Goal: Book appointment/travel/reservation

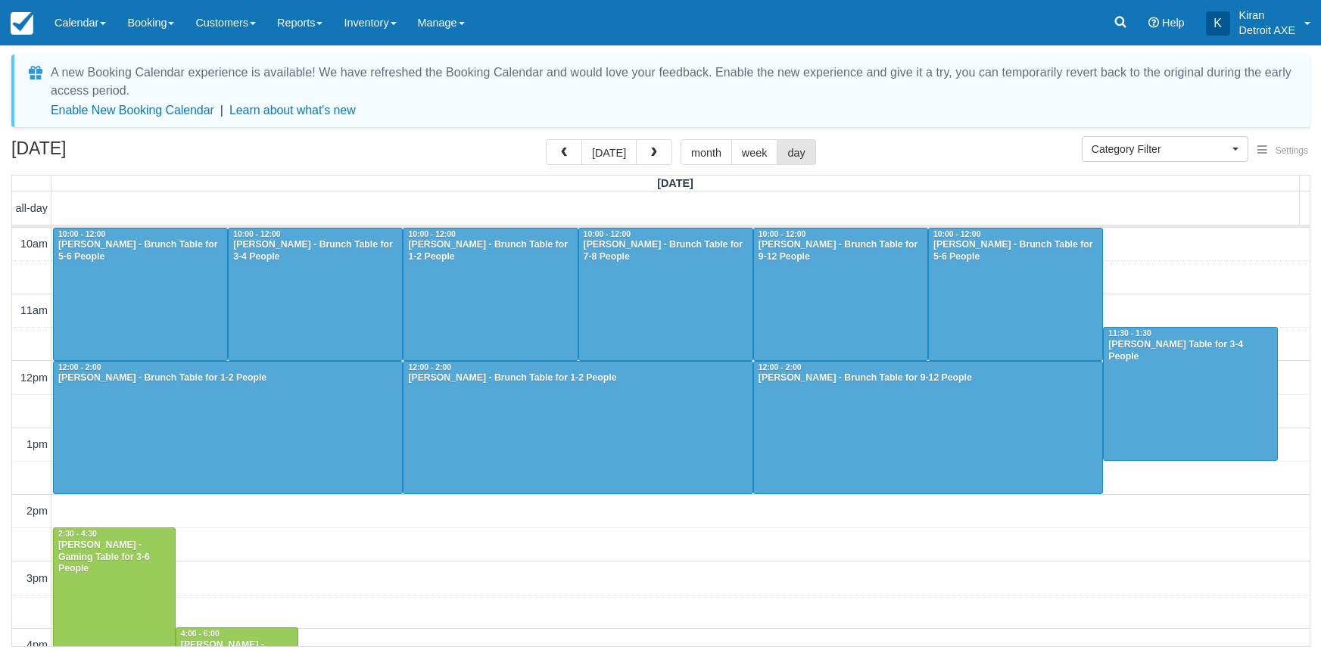
select select
click at [649, 151] on span "button" at bounding box center [654, 153] width 11 height 11
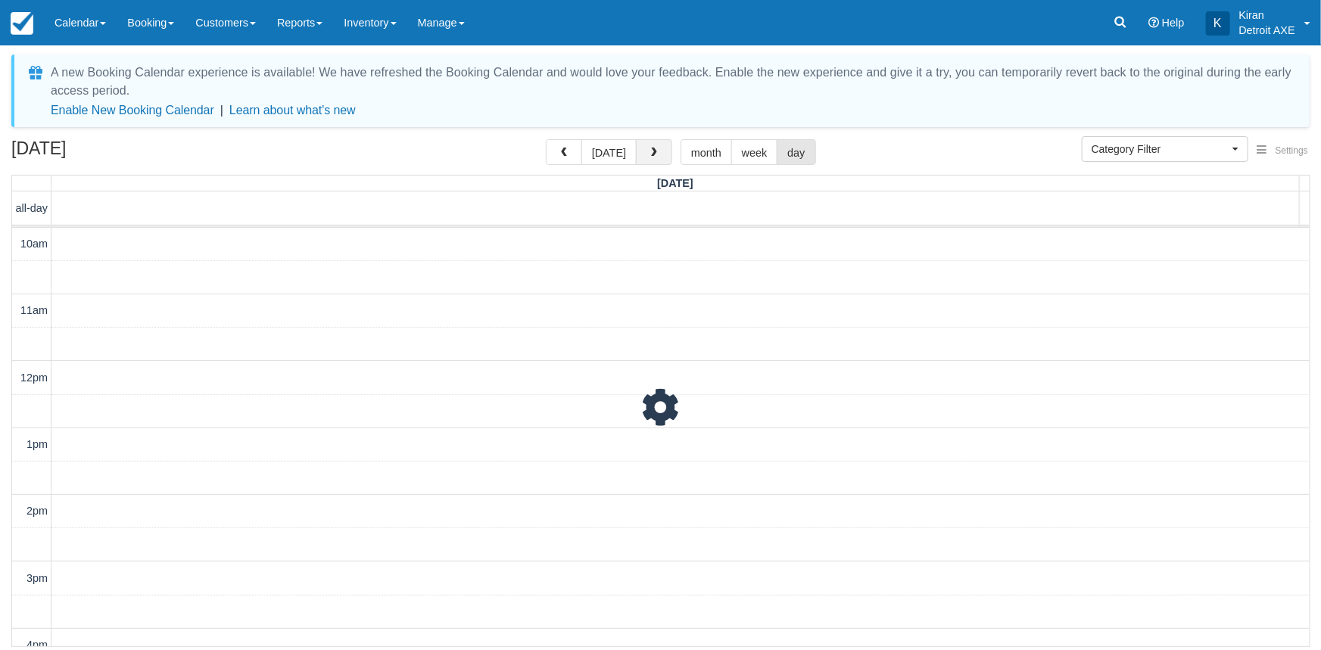
scroll to position [482, 0]
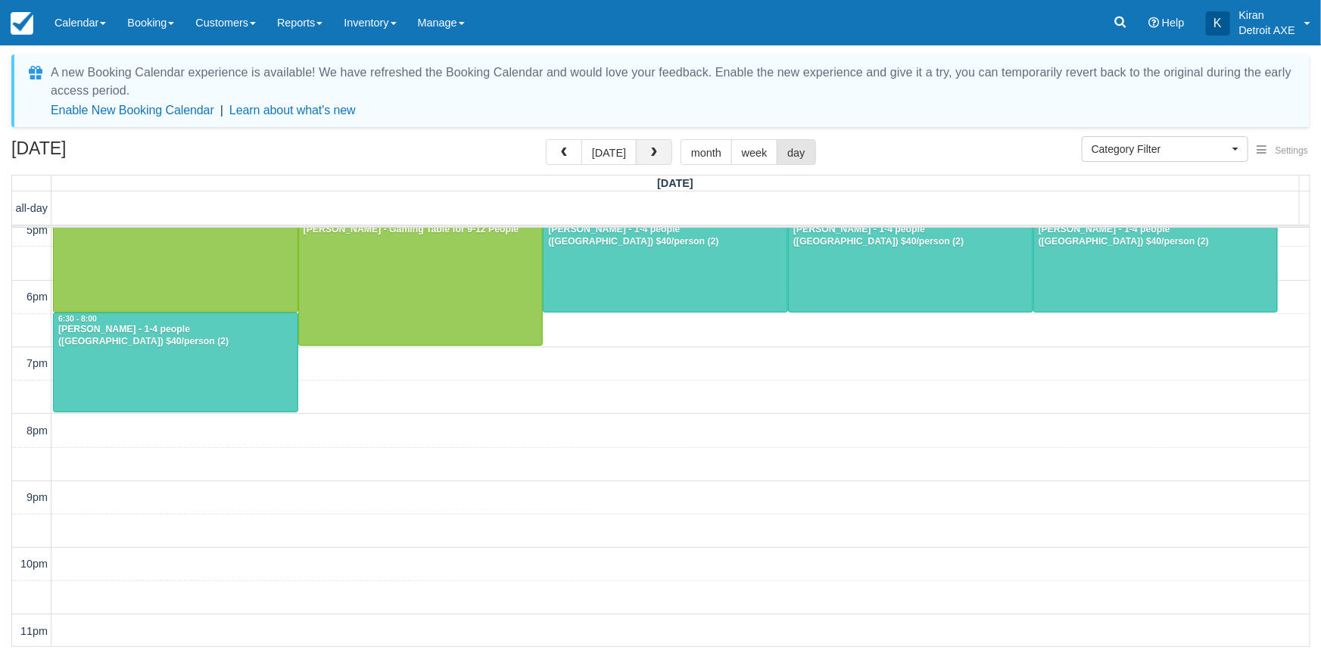
click at [649, 151] on span "button" at bounding box center [654, 153] width 11 height 11
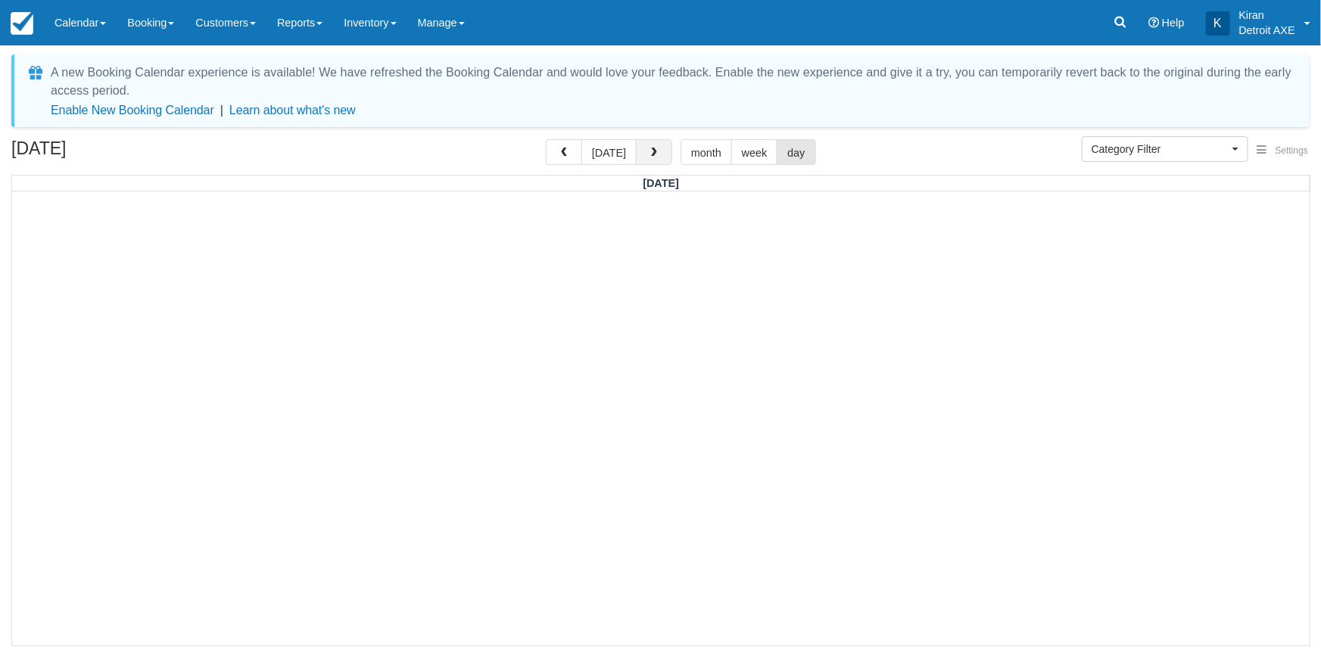
click at [653, 151] on span "button" at bounding box center [654, 153] width 11 height 11
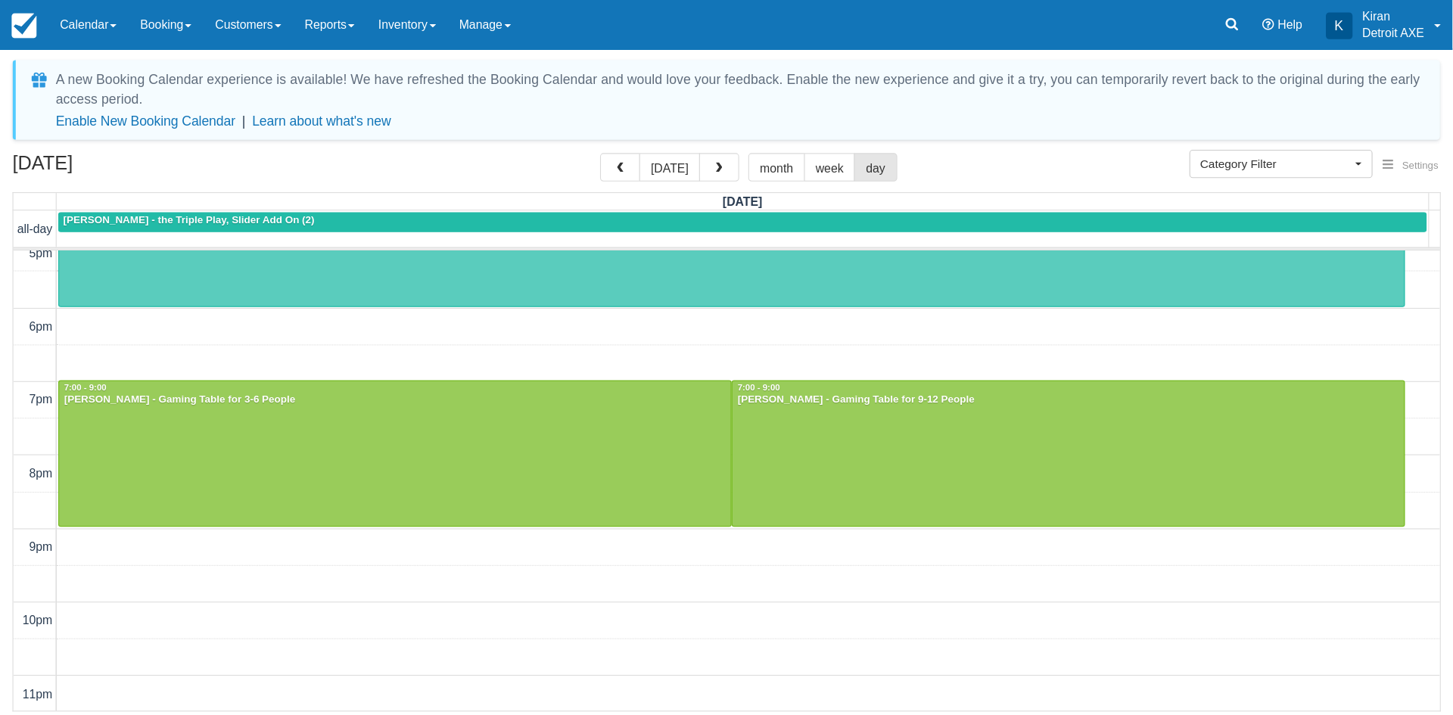
scroll to position [482, 0]
